Goal: Information Seeking & Learning: Learn about a topic

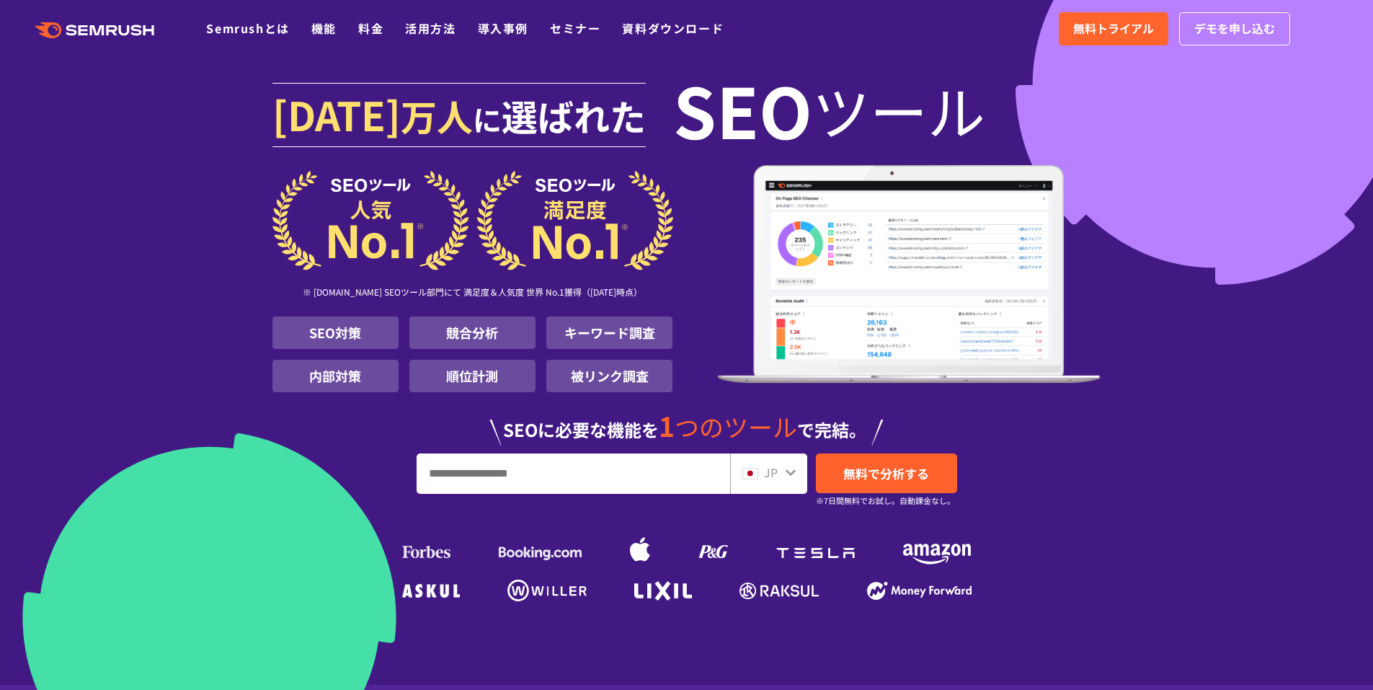
click at [542, 478] on input "URL、キーワードを入力してください" at bounding box center [573, 473] width 312 height 39
paste input "**********"
type input "**********"
click at [894, 475] on span "無料で分析する" at bounding box center [886, 473] width 86 height 18
